Goal: Entertainment & Leisure: Browse casually

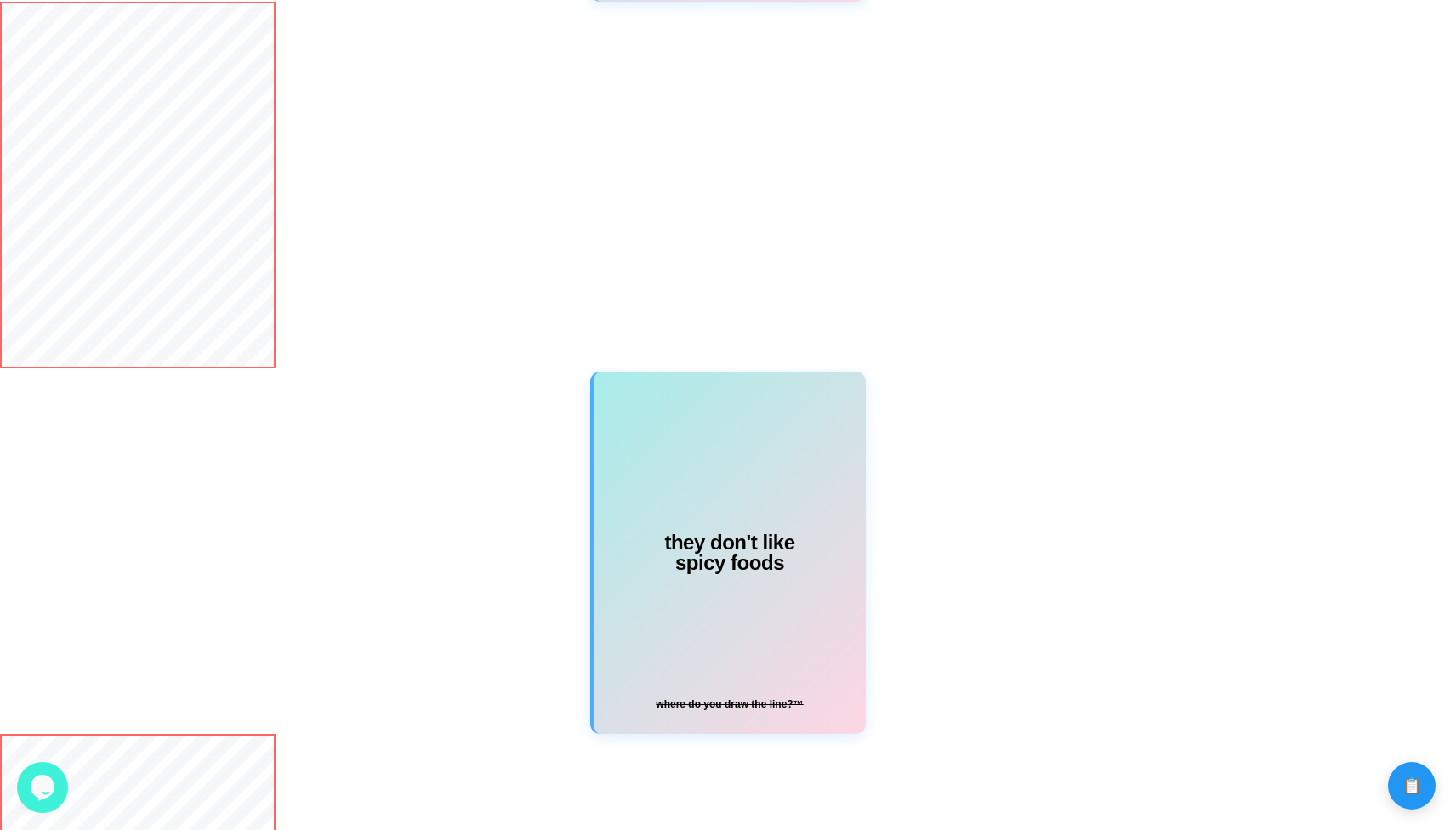
scroll to position [1198, 0]
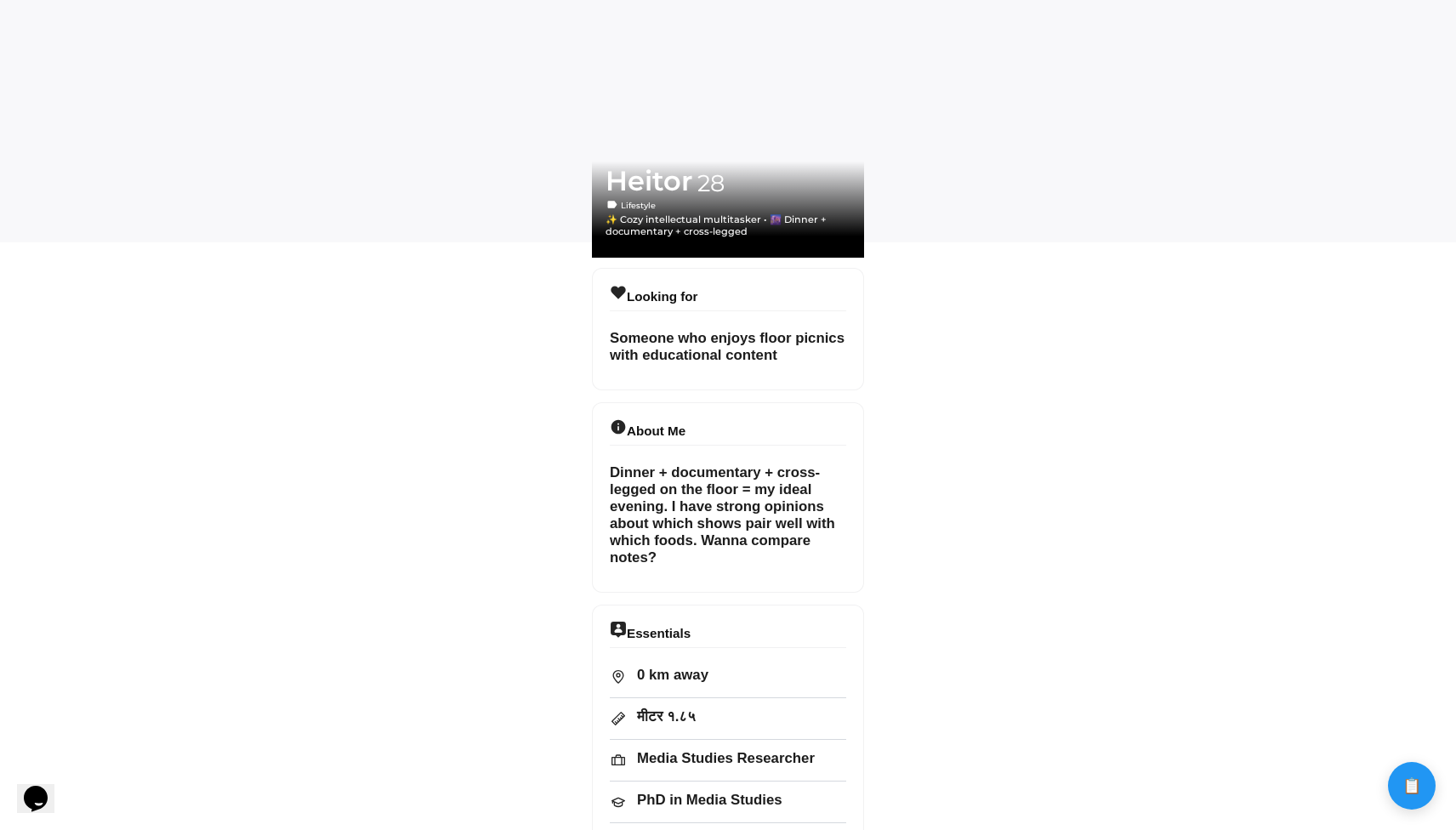
scroll to position [588, 0]
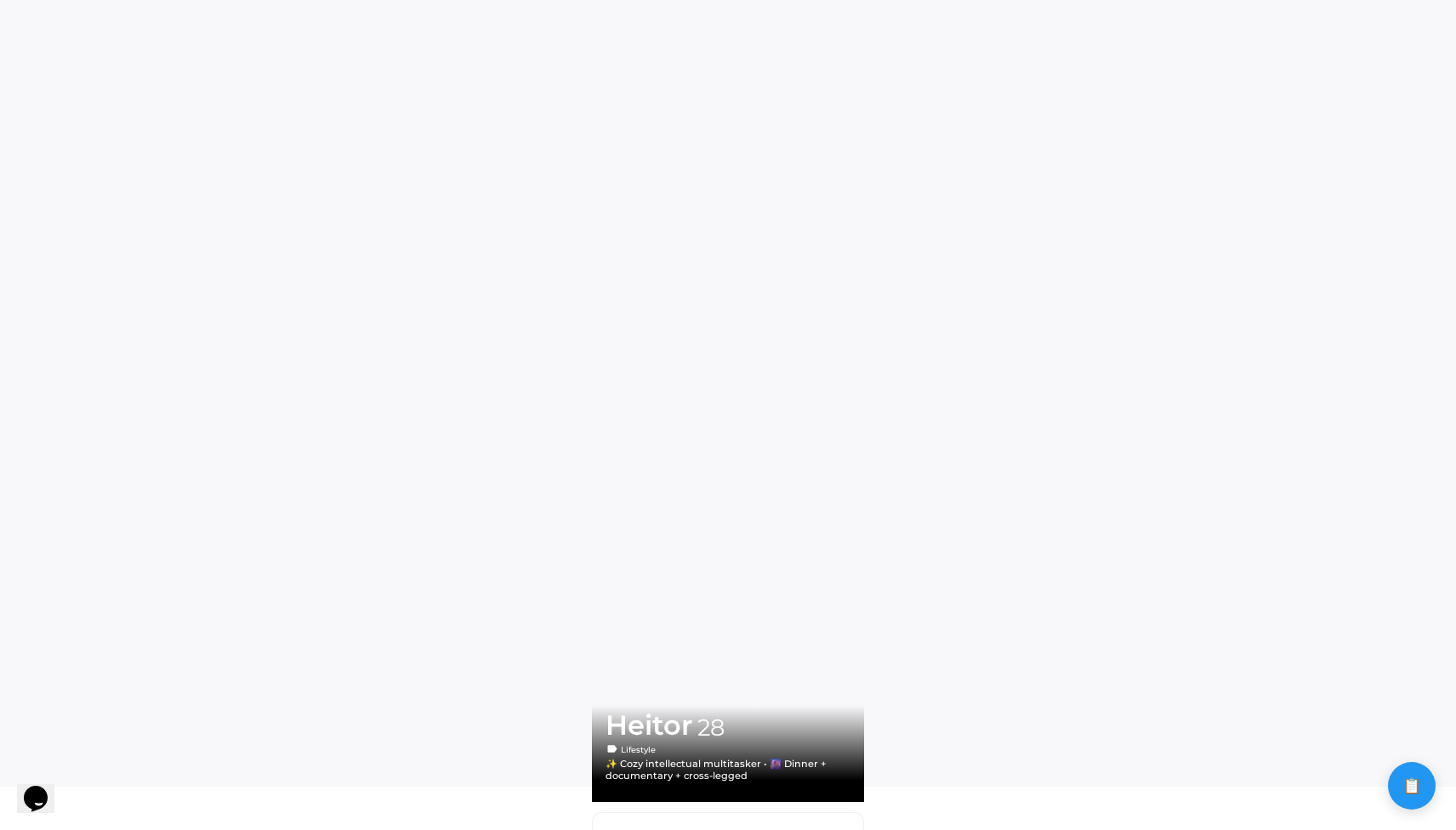
scroll to position [0, 0]
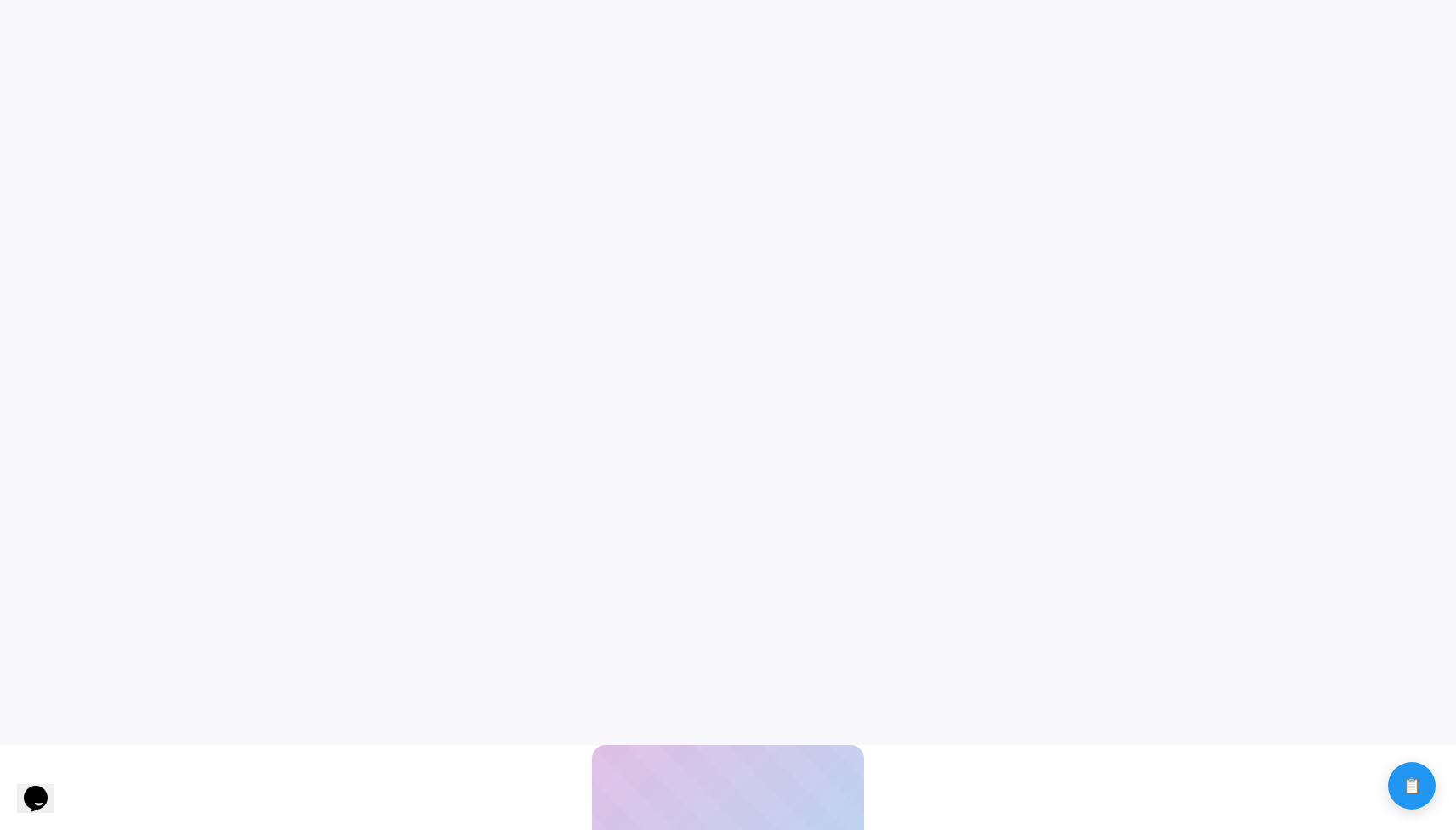
scroll to position [103, 0]
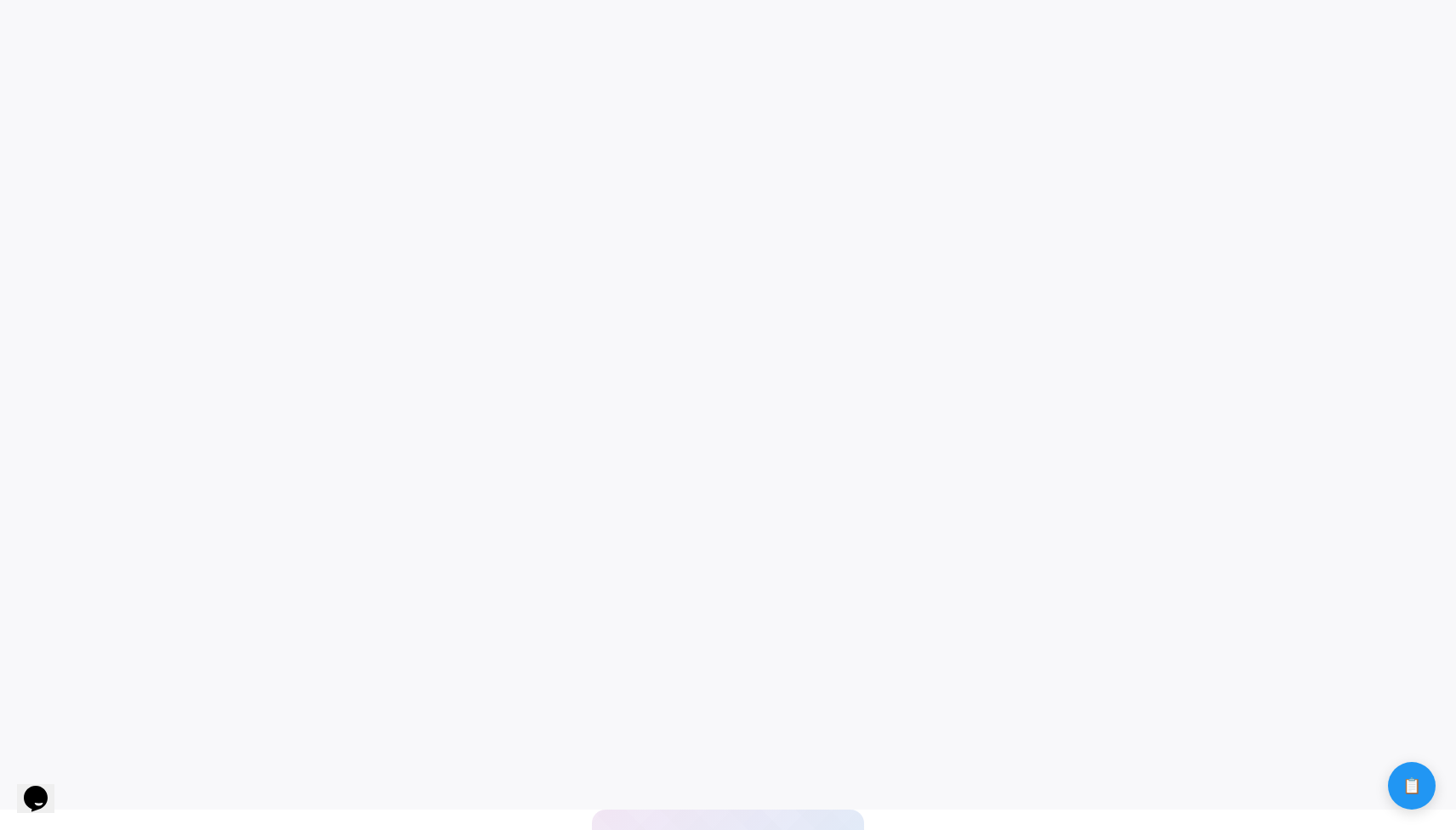
scroll to position [16, 0]
